Goal: Find contact information: Find contact information

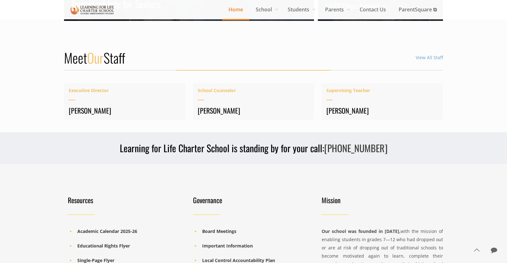
scroll to position [787, 0]
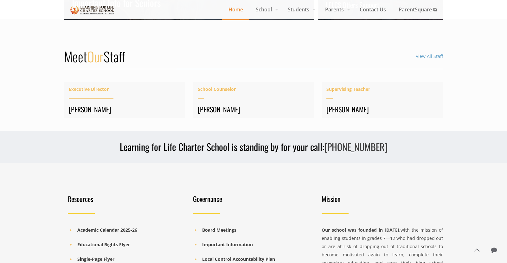
click at [77, 107] on h4 "[PERSON_NAME]" at bounding box center [125, 109] width 112 height 9
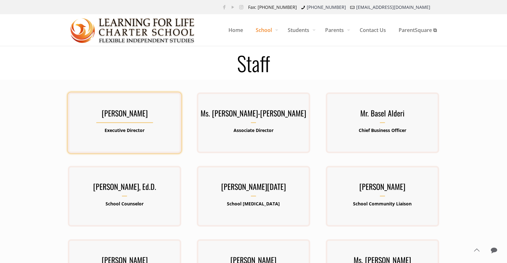
drag, startPoint x: 174, startPoint y: 112, endPoint x: 98, endPoint y: 98, distance: 77.5
click at [98, 98] on div "[PERSON_NAME] Executive Director [PERSON_NAME] has been involved in public educ…" at bounding box center [124, 122] width 113 height 61
copy h3 "[PERSON_NAME]"
click at [123, 114] on h3 "[PERSON_NAME]" at bounding box center [124, 115] width 113 height 16
